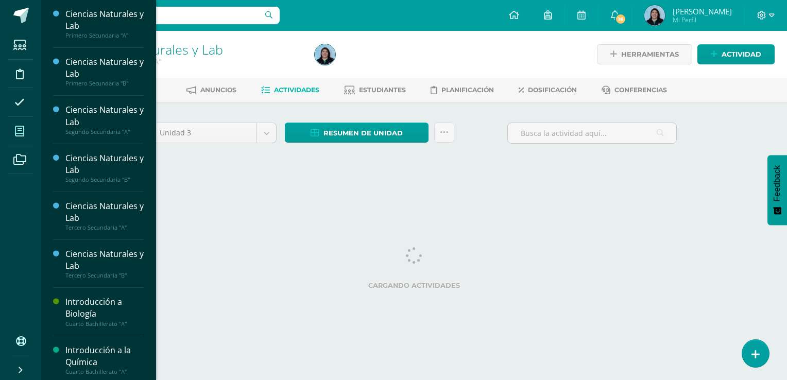
click at [22, 127] on icon at bounding box center [19, 131] width 9 height 10
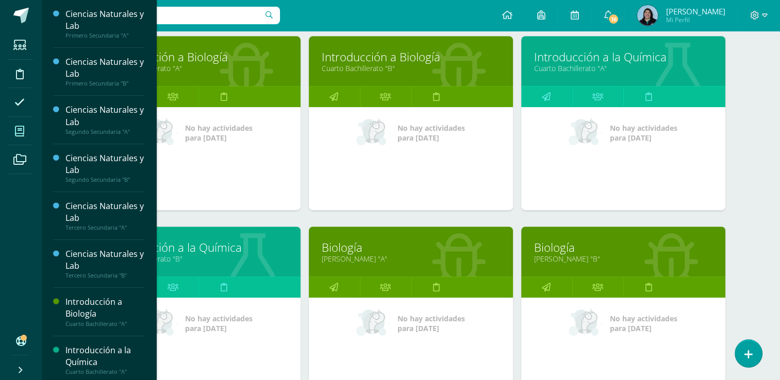
scroll to position [602, 0]
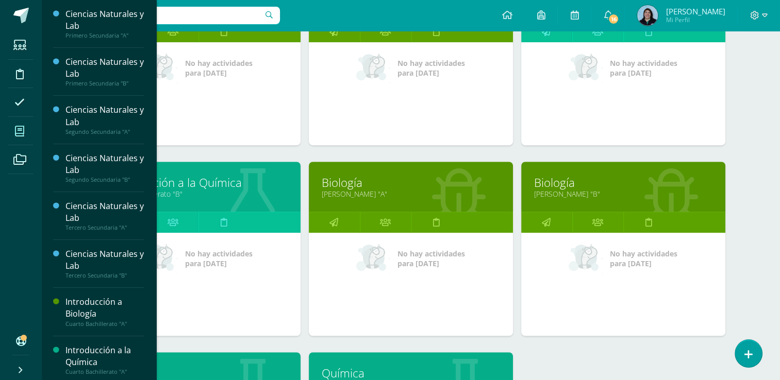
click at [576, 189] on link "Quinto Bachillerato "B"" at bounding box center [623, 194] width 178 height 10
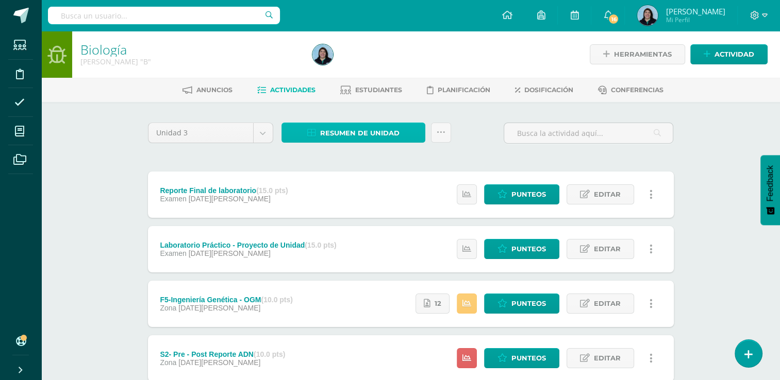
click at [349, 134] on span "Resumen de unidad" at bounding box center [359, 133] width 79 height 19
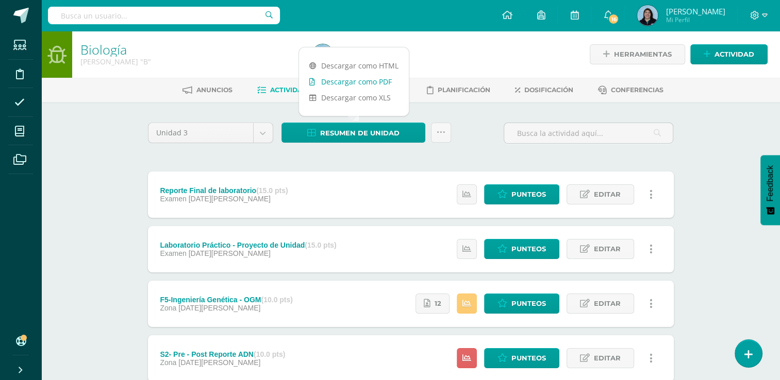
click at [352, 83] on link "Descargar como PDF" at bounding box center [354, 82] width 110 height 16
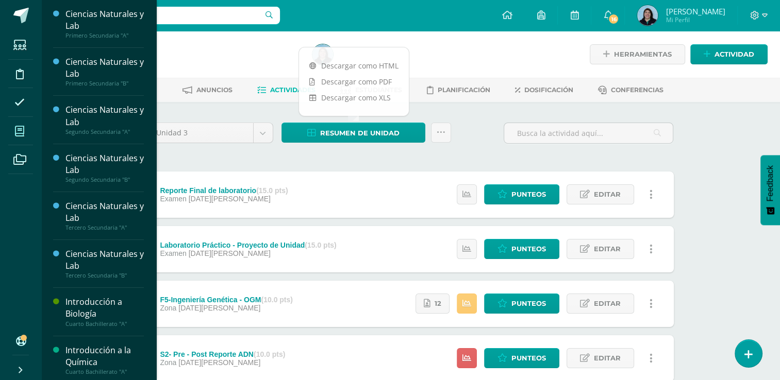
click at [22, 133] on icon at bounding box center [19, 131] width 9 height 10
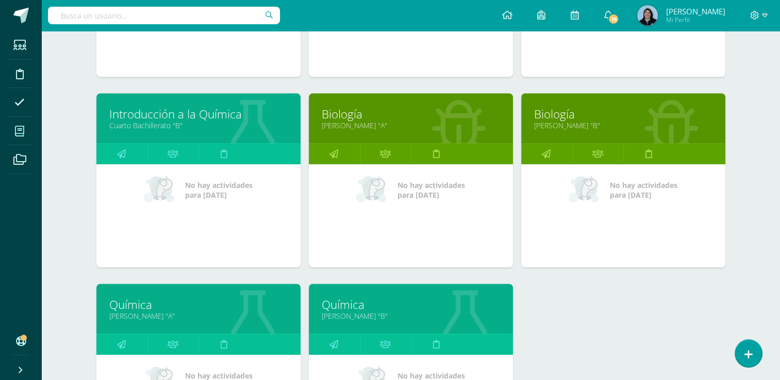
scroll to position [756, 0]
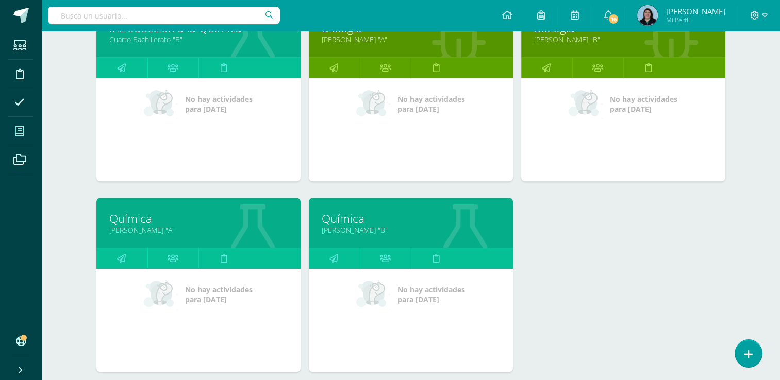
click at [368, 226] on link "Quinto Bachillerato "B"" at bounding box center [411, 230] width 178 height 10
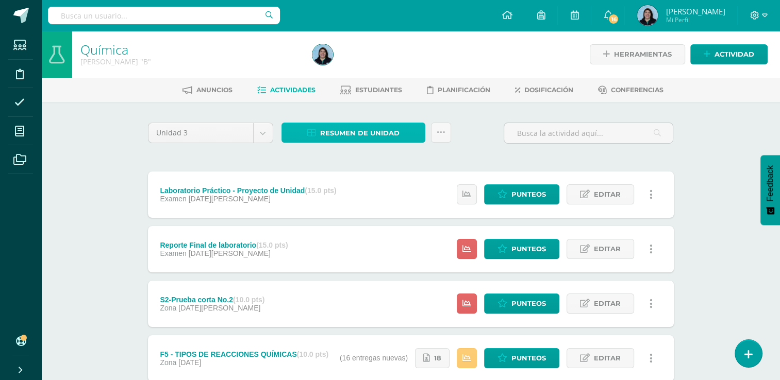
click at [360, 133] on span "Resumen de unidad" at bounding box center [359, 133] width 79 height 19
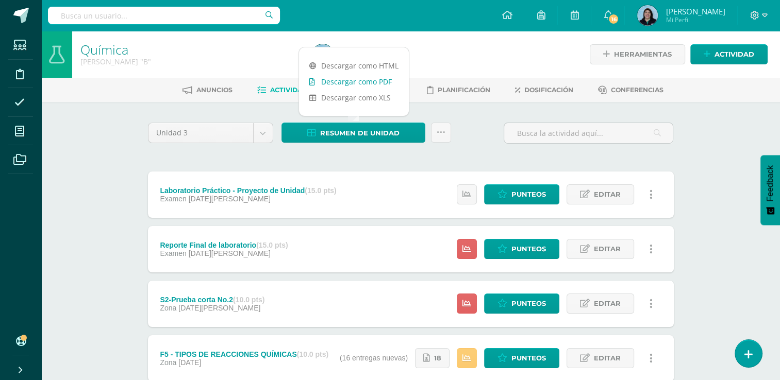
click at [346, 82] on link "Descargar como PDF" at bounding box center [354, 82] width 110 height 16
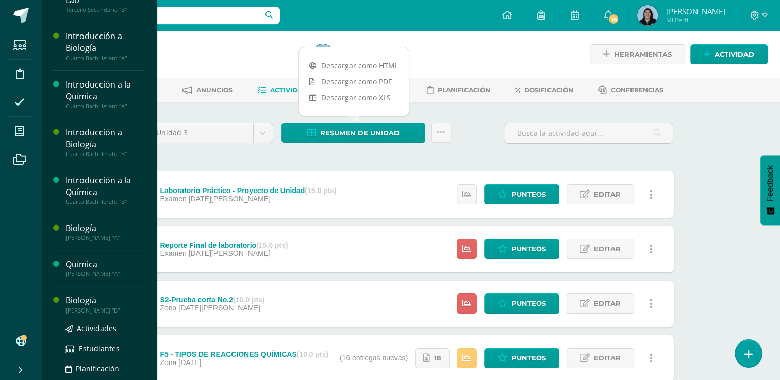
scroll to position [346, 0]
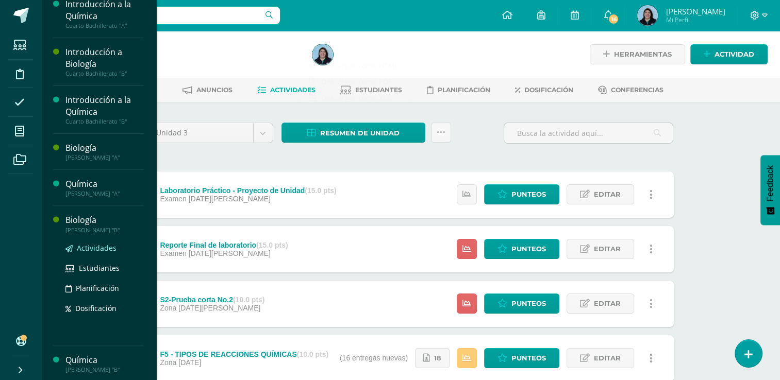
click at [90, 244] on span "Actividades" at bounding box center [97, 248] width 40 height 10
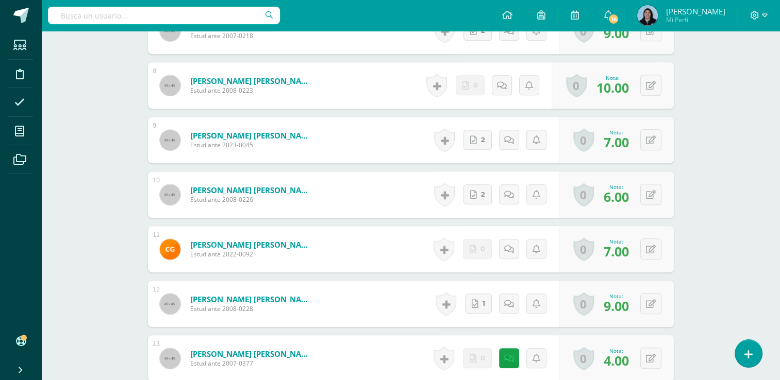
scroll to position [745, 0]
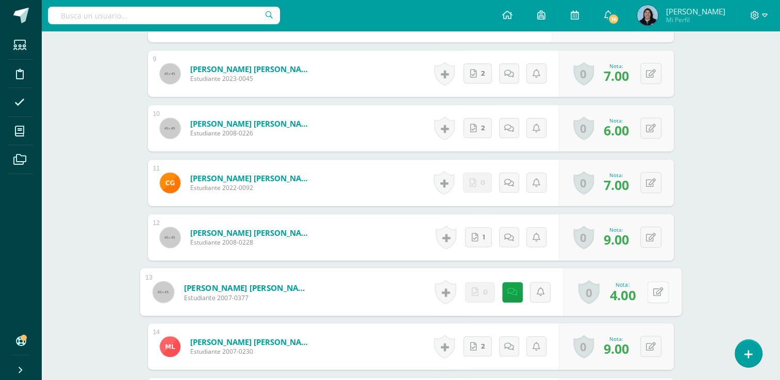
click at [650, 292] on button at bounding box center [658, 292] width 22 height 22
type input "7"
click at [629, 297] on icon at bounding box center [630, 295] width 9 height 9
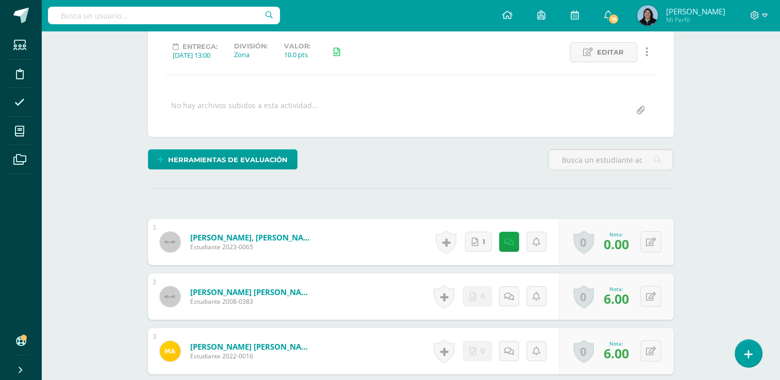
scroll to position [0, 0]
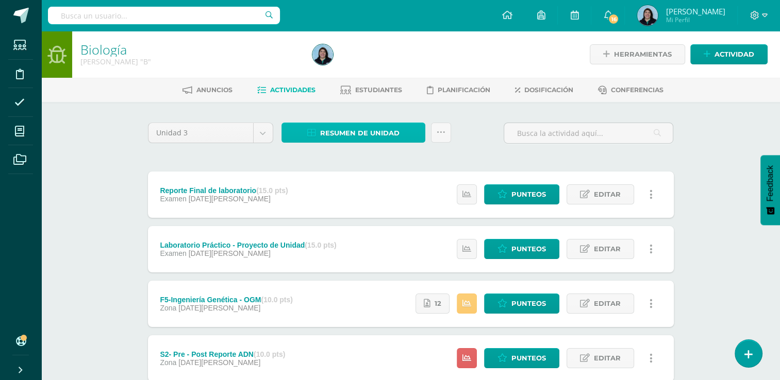
click at [371, 134] on span "Resumen de unidad" at bounding box center [359, 133] width 79 height 19
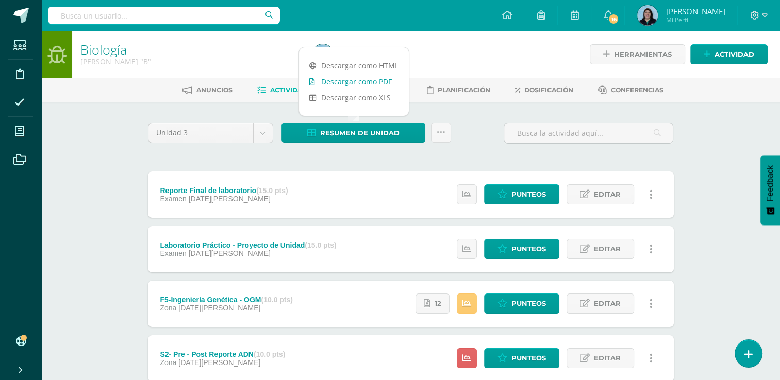
click at [342, 82] on link "Descargar como PDF" at bounding box center [354, 82] width 110 height 16
